Goal: Task Accomplishment & Management: Manage account settings

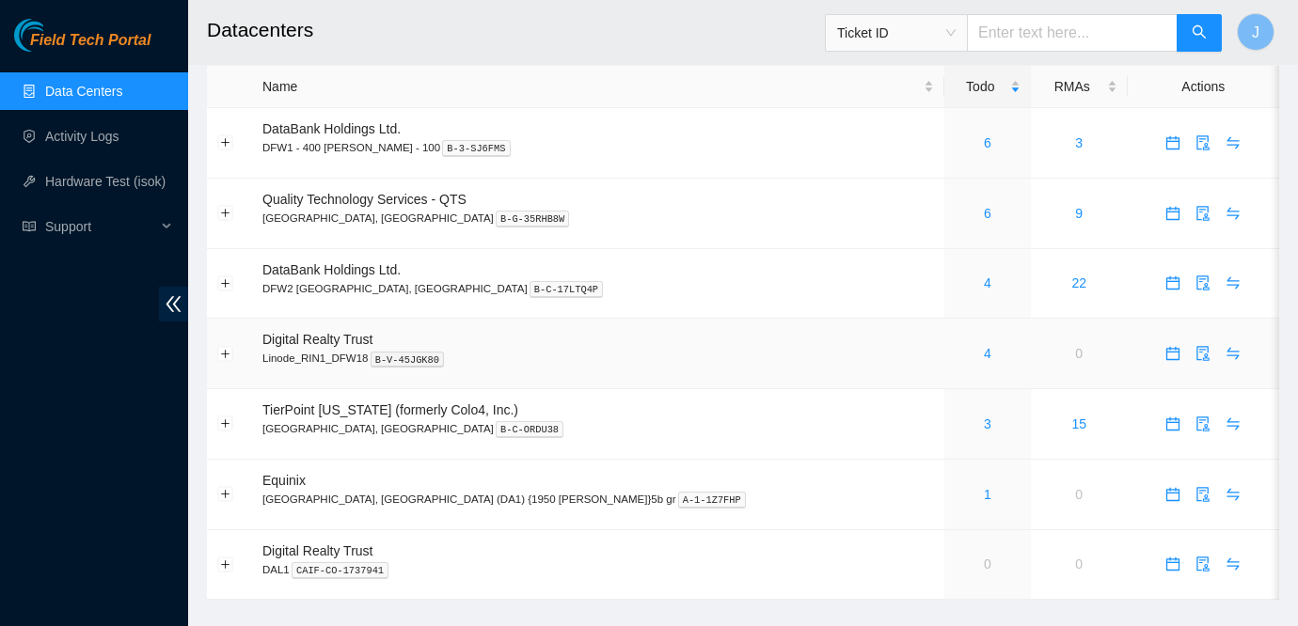
scroll to position [29, 0]
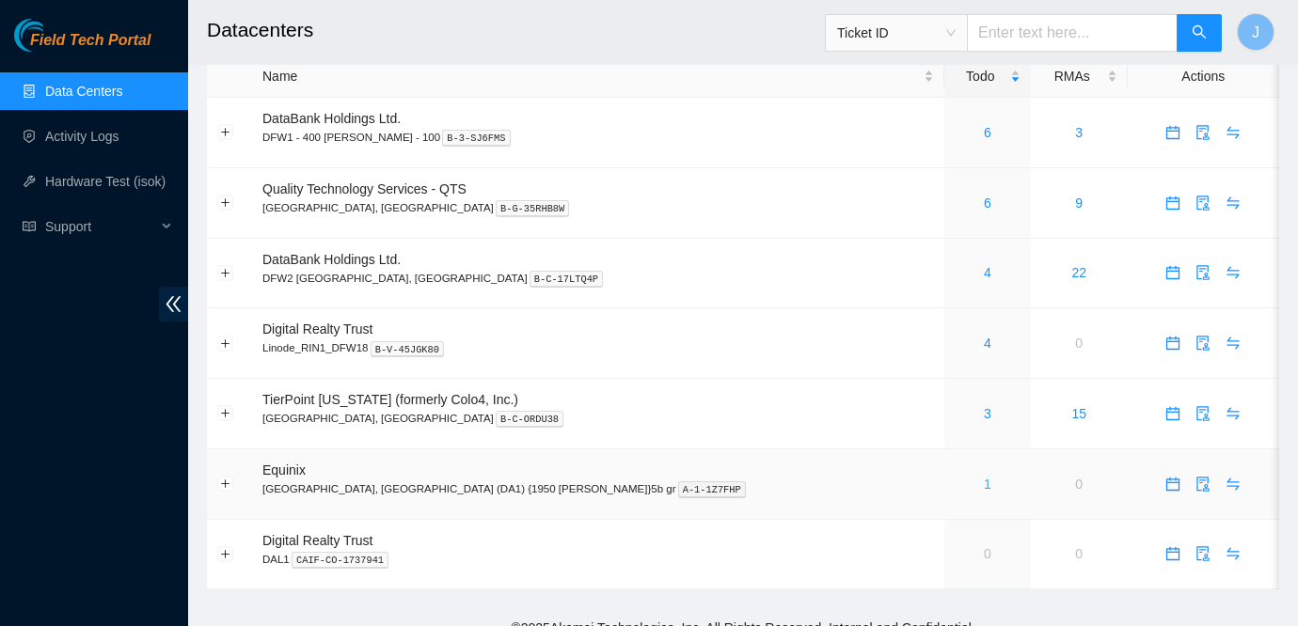
click at [984, 482] on link "1" at bounding box center [988, 484] width 8 height 15
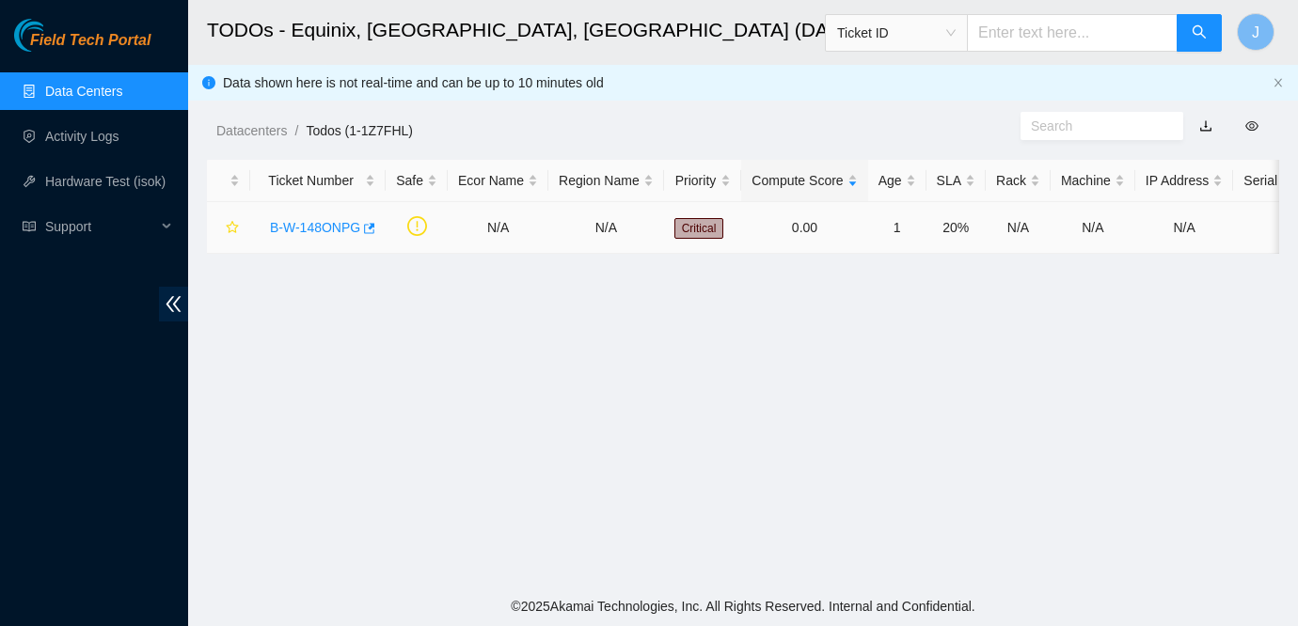
click at [324, 223] on link "B-W-148ONPG" at bounding box center [315, 227] width 90 height 15
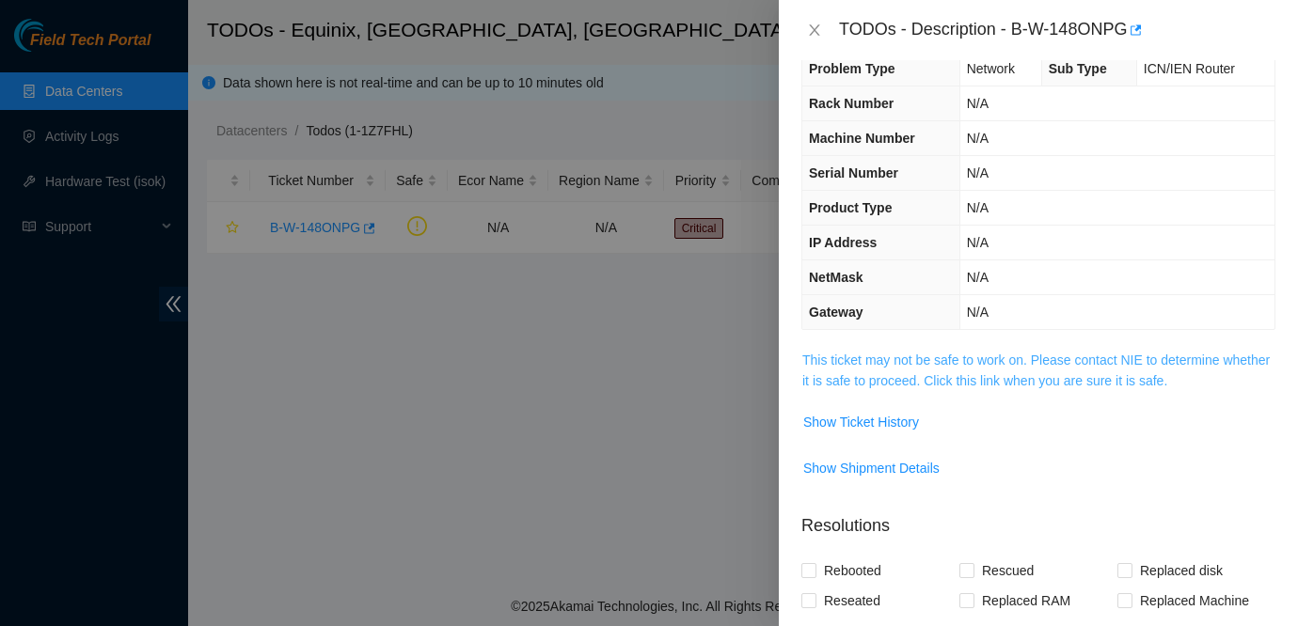
scroll to position [34, 0]
click at [877, 420] on span "Show Ticket History" at bounding box center [861, 420] width 116 height 21
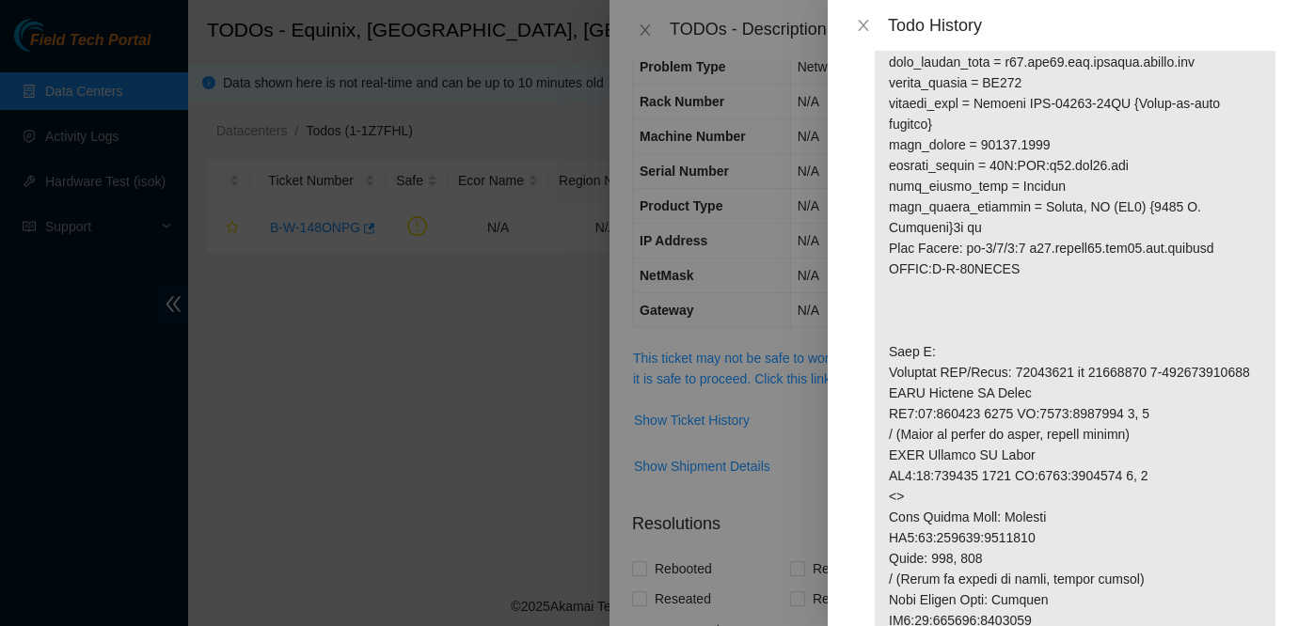
scroll to position [0, 0]
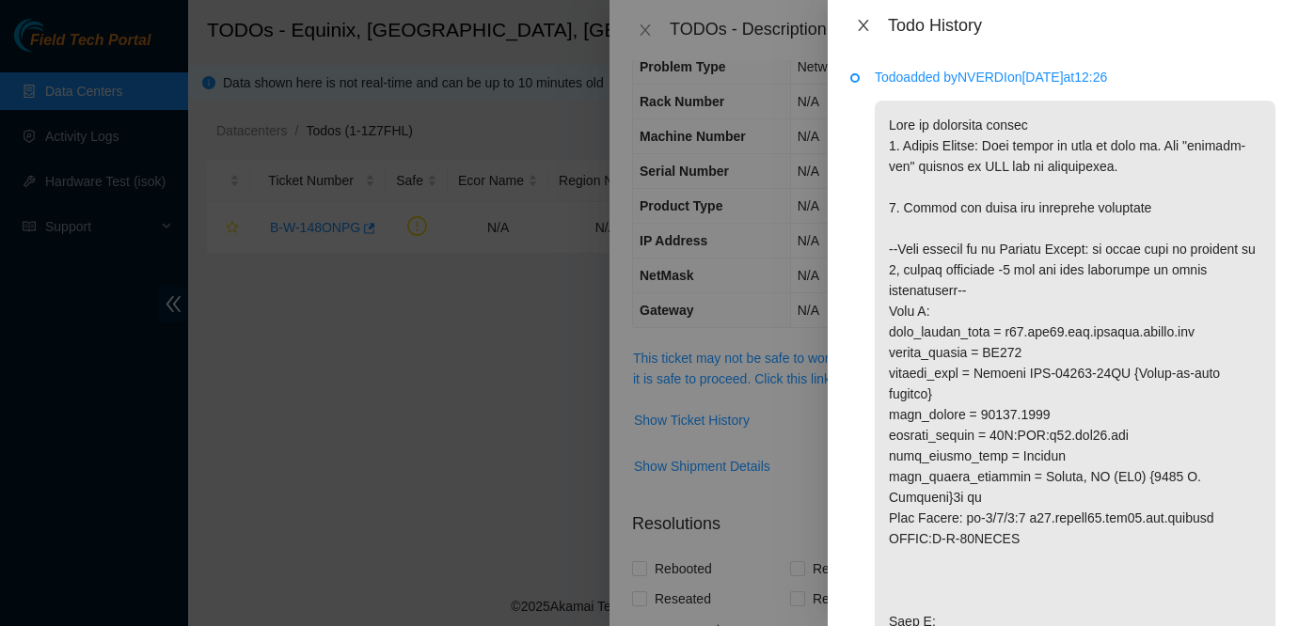
click at [864, 33] on button "Close" at bounding box center [863, 26] width 26 height 18
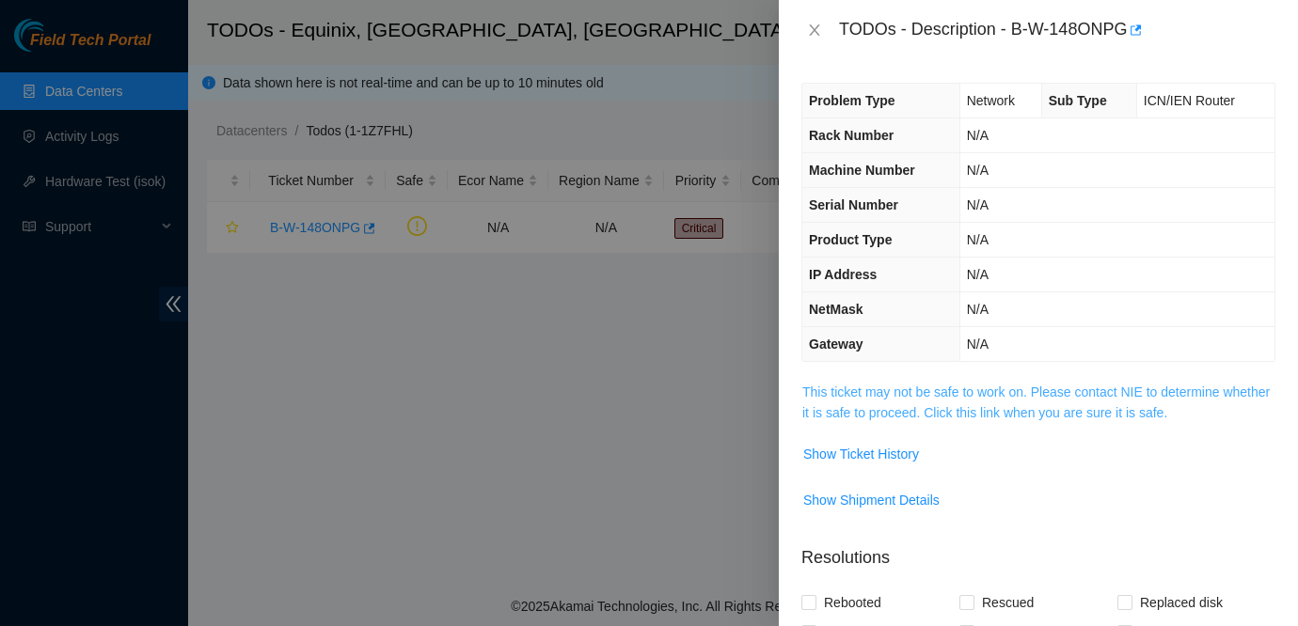
click at [947, 385] on link "This ticket may not be safe to work on. Please contact NIE to determine whether…" at bounding box center [1035, 403] width 467 height 36
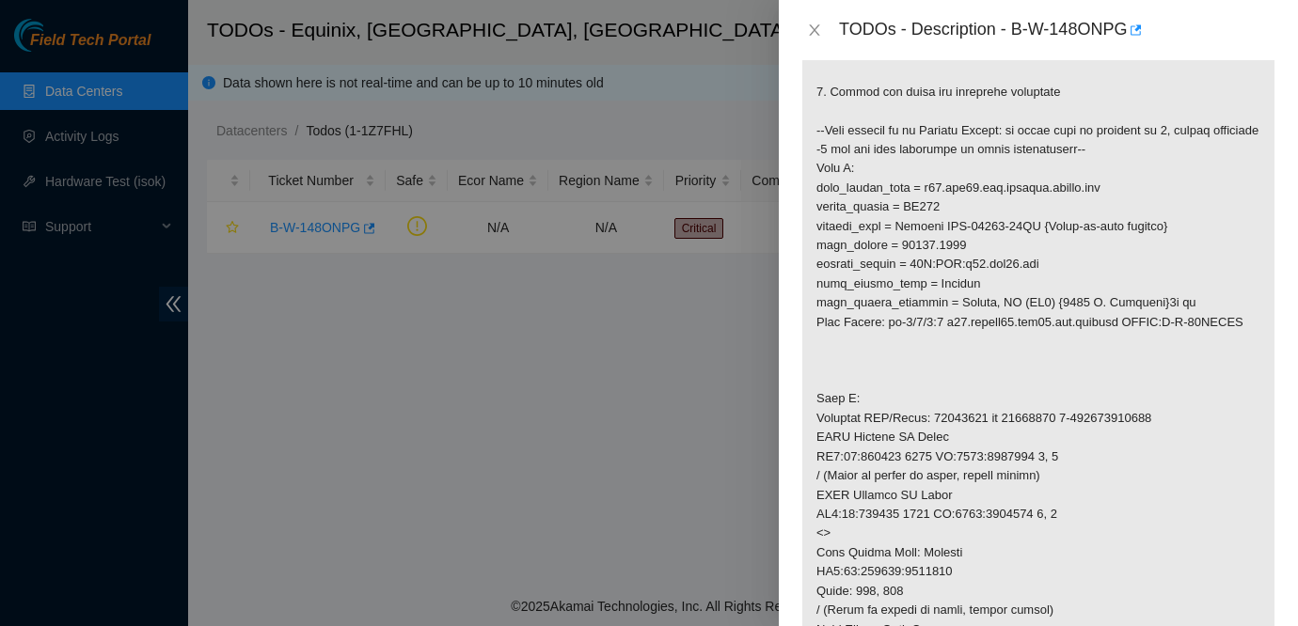
scroll to position [391, 0]
click at [813, 27] on icon "close" at bounding box center [814, 30] width 15 height 15
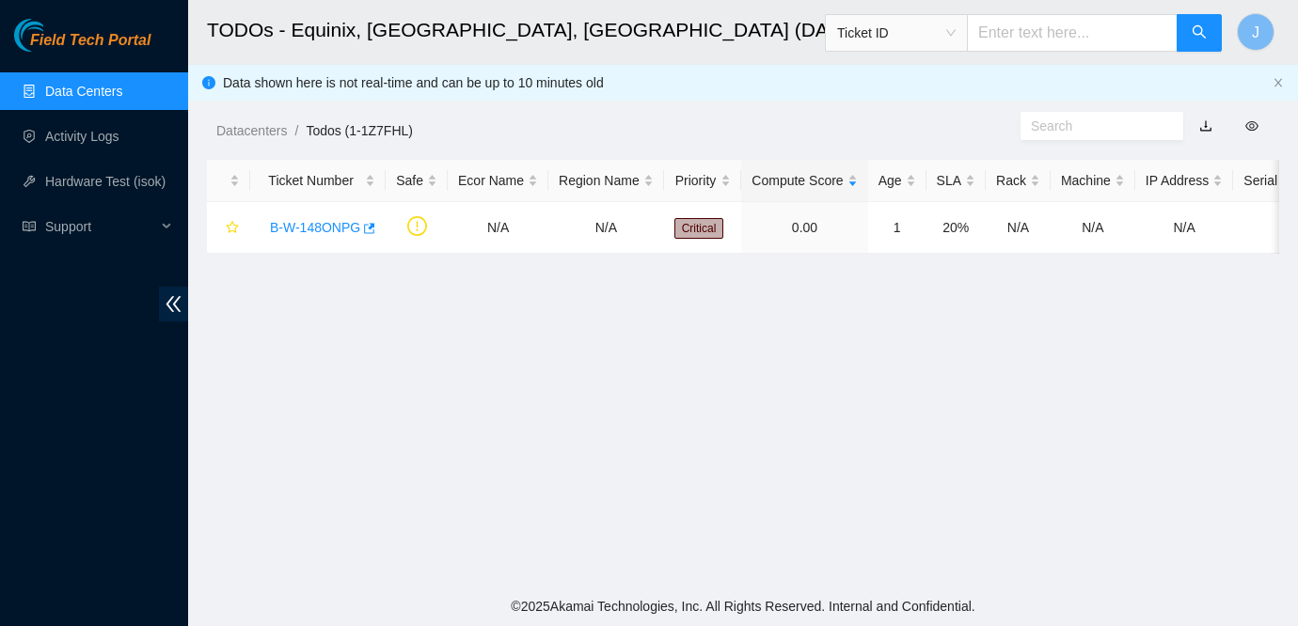
scroll to position [453, 0]
click at [1151, 447] on main "TODOs - Equinix, Dallas, TX (DA1) {1950 N. Stemmons}5b gr Ticket ID J Data show…" at bounding box center [743, 293] width 1110 height 587
click at [1139, 333] on main "TODOs - Equinix, Dallas, TX (DA1) {1950 N. Stemmons}5b gr Ticket ID J Data show…" at bounding box center [743, 293] width 1110 height 587
click at [1181, 405] on main "TODOs - Equinix, Dallas, TX (DA1) {1950 N. Stemmons}5b gr Ticket ID J Data show…" at bounding box center [743, 293] width 1110 height 587
click at [1160, 486] on main "TODOs - Equinix, Dallas, TX (DA1) {1950 N. Stemmons}5b gr Ticket ID J Data show…" at bounding box center [743, 293] width 1110 height 587
